Goal: Transaction & Acquisition: Purchase product/service

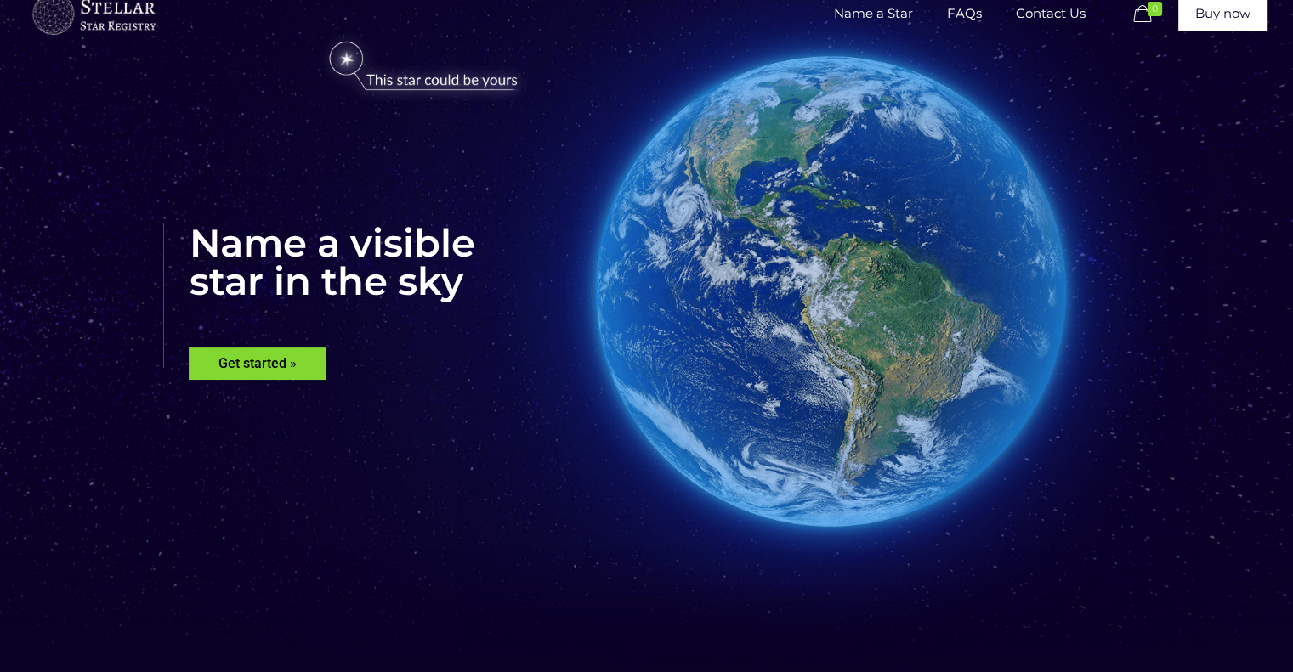
scroll to position [85, 0]
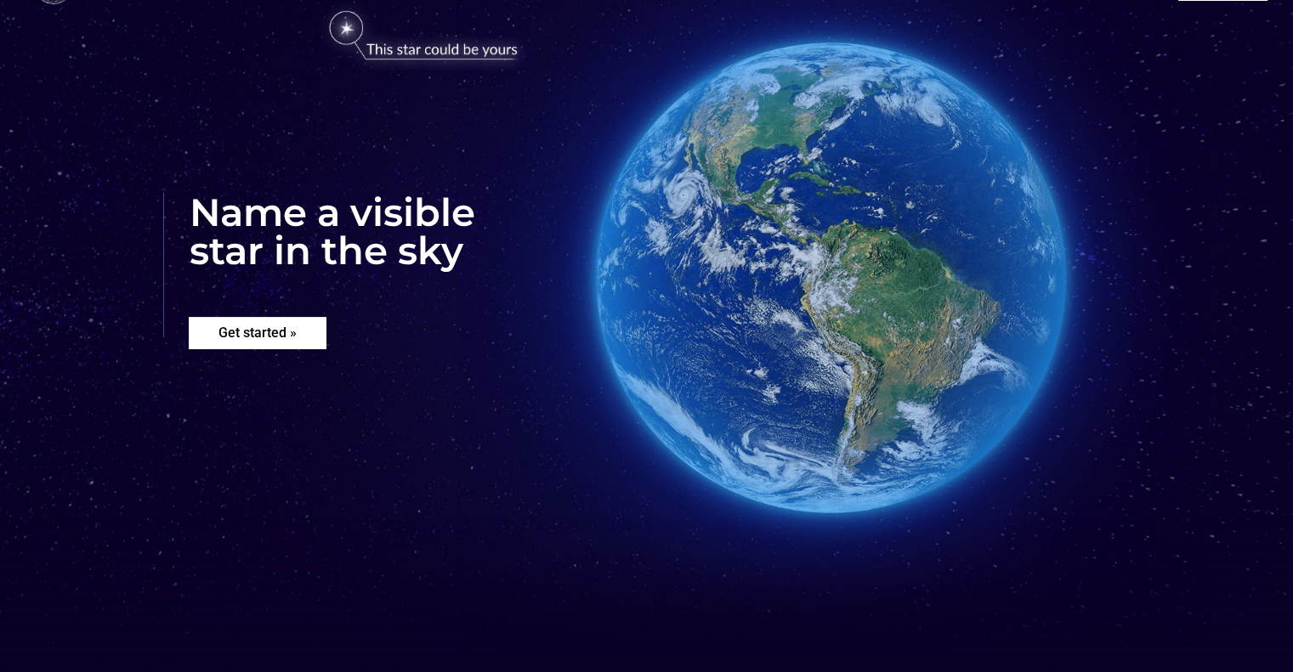
click at [244, 332] on rs-layer "Get started »" at bounding box center [258, 333] width 138 height 32
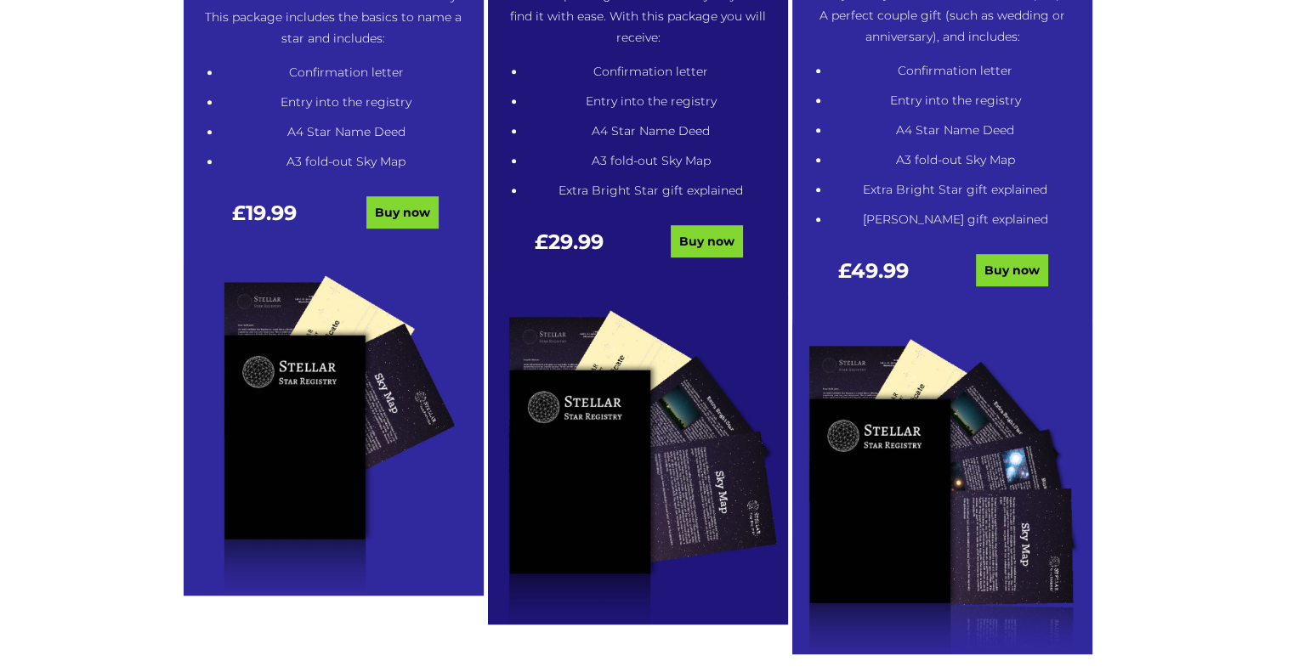
scroll to position [1118, 0]
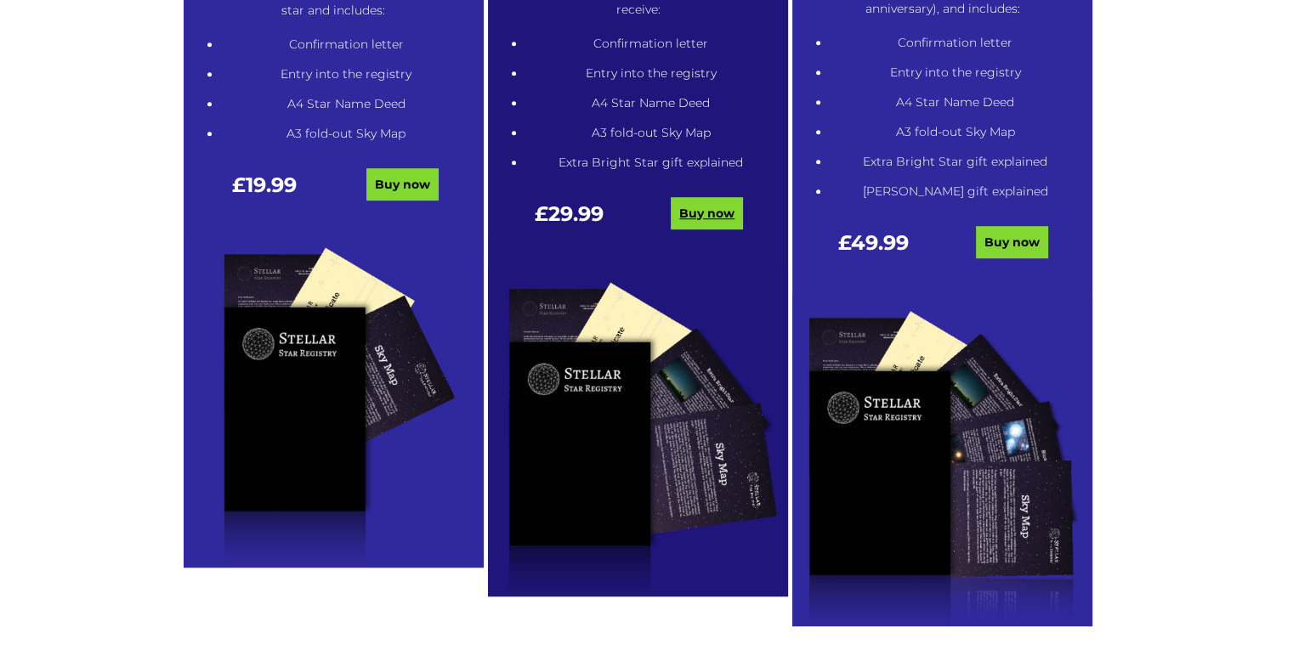
click at [712, 214] on link "Buy now" at bounding box center [707, 213] width 72 height 32
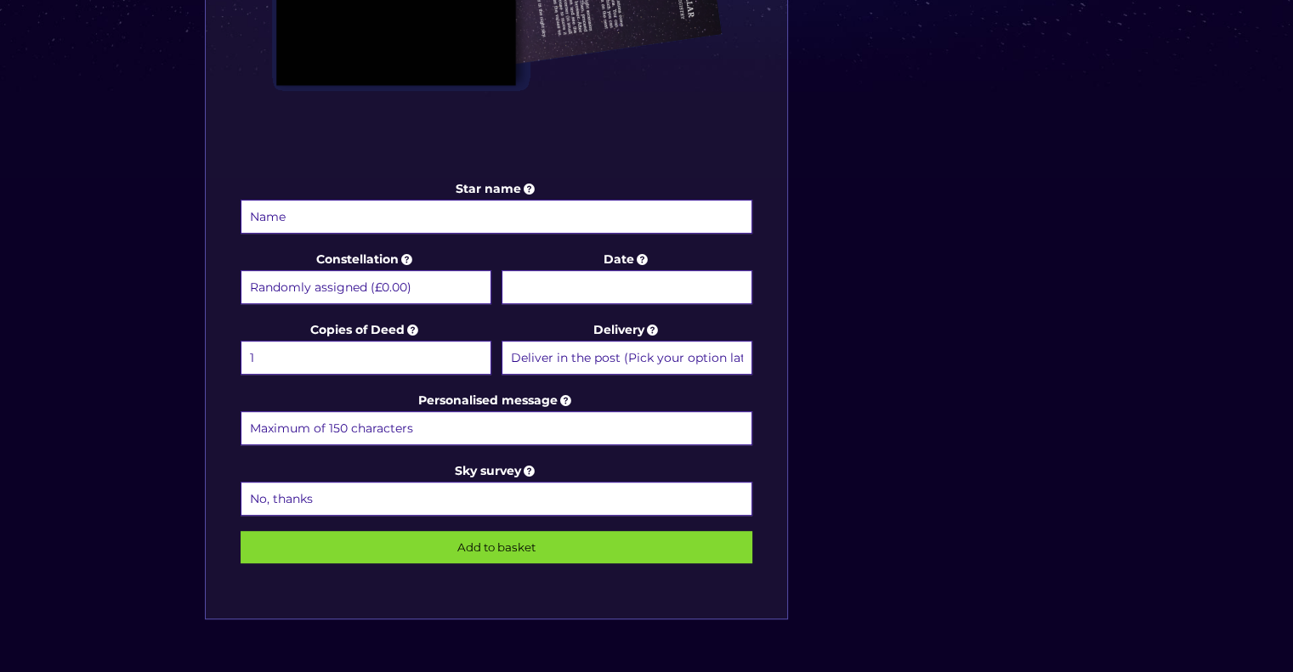
scroll to position [690, 0]
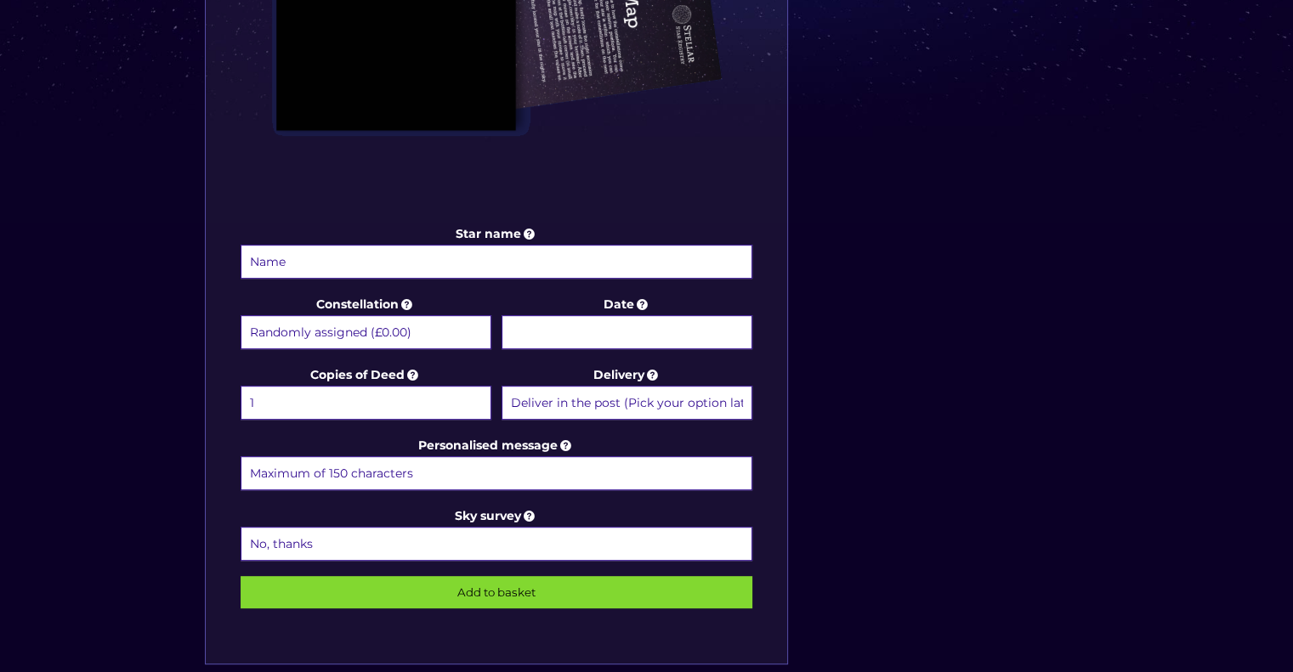
click at [434, 330] on select "Randomly assigned (£0.00) Aquarius - [DATE] - [DATE] (+£9.99) Aries - [DATE] - …" at bounding box center [366, 332] width 251 height 34
select select "Virgo - [DATE] - [DATE] (+£9.99)"
click at [241, 315] on select "Randomly assigned (£0.00) Aquarius - [DATE] - [DATE] (+£9.99) Aries - [DATE] - …" at bounding box center [366, 332] width 251 height 34
click at [662, 332] on body "Free delivery 💫 Next day FREE on £59+ Name a Star FAQs Contact Us 0 Buy now Cho…" at bounding box center [646, 293] width 1293 height 1967
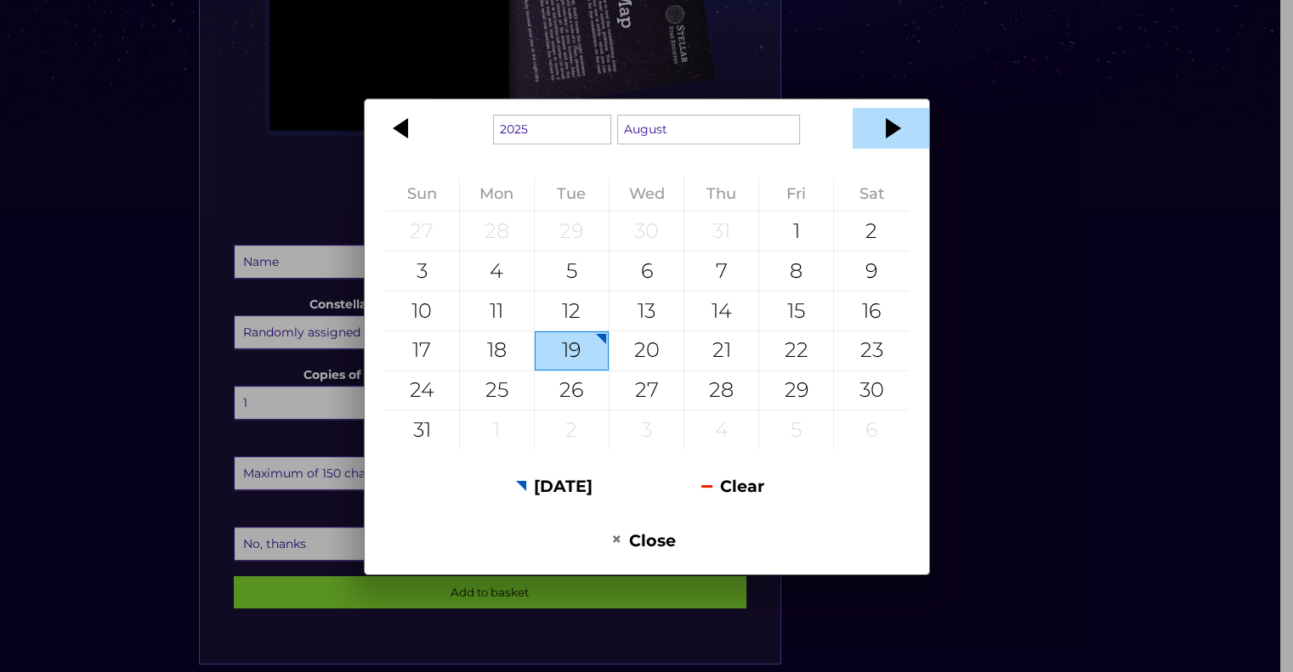
click at [892, 133] on div at bounding box center [891, 128] width 77 height 41
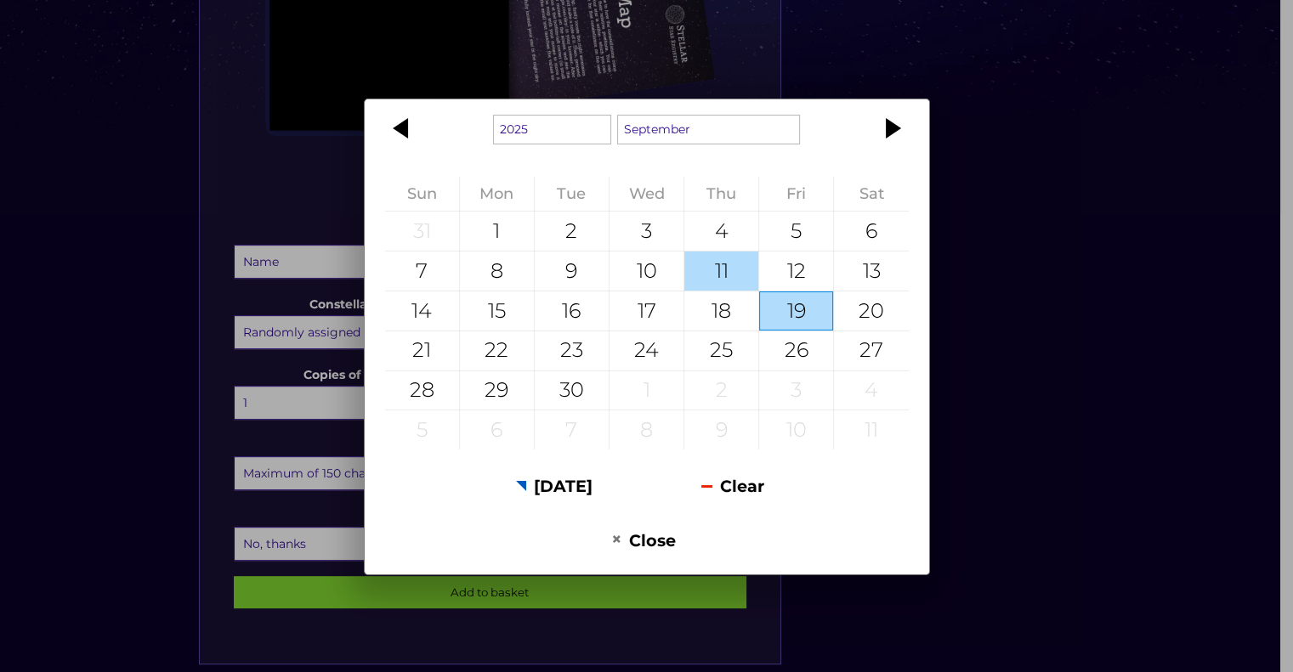
click at [723, 275] on div "11" at bounding box center [721, 271] width 74 height 39
type input "[DATE]"
